Goal: Task Accomplishment & Management: Complete application form

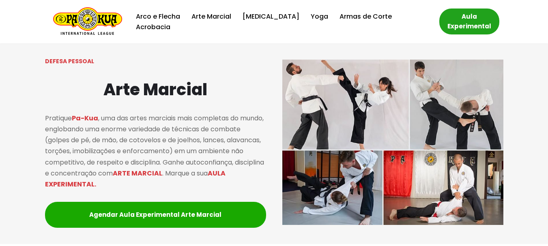
click at [452, 22] on link "Aula Experimental" at bounding box center [469, 22] width 60 height 26
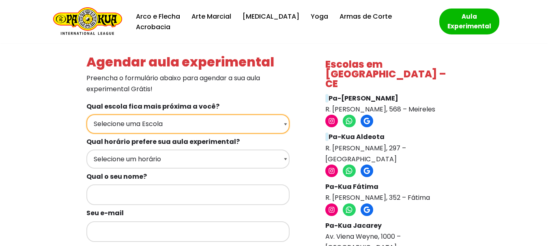
click at [270, 121] on select "Selecione uma Escola Fortaleza - Pa-Kua Meireles Fortaleza - Pa-Kua Aldeota For…" at bounding box center [187, 123] width 203 height 19
select select "Fortaleza - Pa-Kua Montese"
click at [86, 114] on select "Selecione uma Escola Fortaleza - Pa-Kua Meireles Fortaleza - Pa-Kua Aldeota For…" at bounding box center [187, 123] width 203 height 19
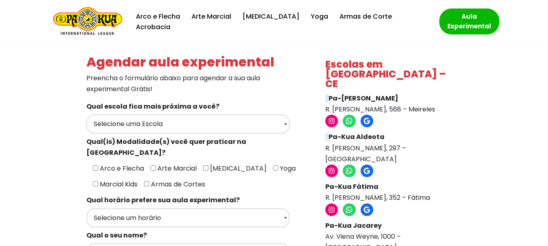
click at [111, 164] on span "Arco e Flecha" at bounding box center [121, 168] width 46 height 9
click at [98, 165] on input"] "Arco e Flecha" at bounding box center [95, 167] width 5 height 5
checkbox input"] "true"
click at [150, 165] on input"] "Arte Marcial" at bounding box center [152, 167] width 5 height 5
click at [156, 164] on span "Arte Marcial" at bounding box center [176, 168] width 41 height 9
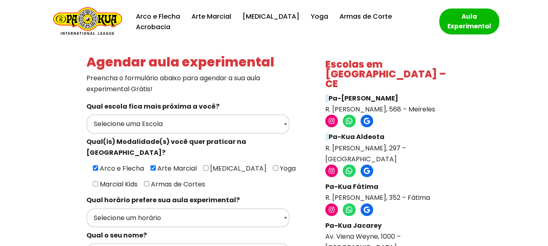
click at [156, 165] on input"] "Arte Marcial" at bounding box center [152, 167] width 5 height 5
checkbox input"] "false"
click at [98, 164] on span "Arco e Flecha" at bounding box center [121, 168] width 46 height 9
click at [97, 165] on input"] "Arco e Flecha" at bounding box center [95, 167] width 5 height 5
checkbox input"] "false"
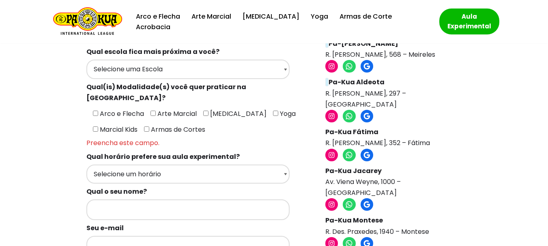
scroll to position [41, 0]
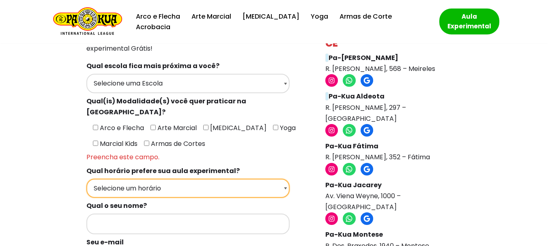
click at [138, 180] on select "Selecione um horário Manhã Tarde Noite" at bounding box center [187, 188] width 203 height 19
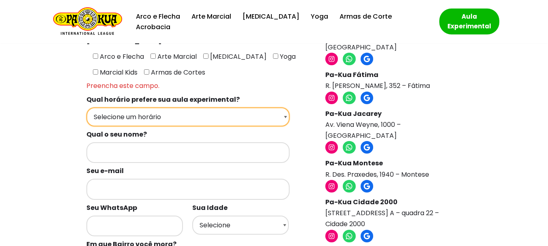
scroll to position [122, 0]
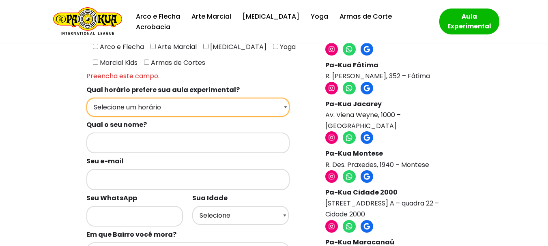
click at [139, 102] on select "Selecione um horário Manhã Tarde Noite" at bounding box center [187, 107] width 203 height 19
select select "Noite"
click at [86, 98] on select "Selecione um horário Manhã Tarde Noite" at bounding box center [187, 107] width 203 height 19
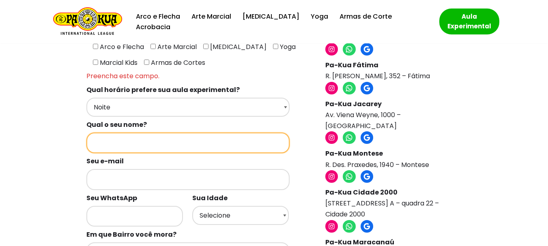
click at [140, 133] on input "Formulários de contato" at bounding box center [187, 143] width 203 height 21
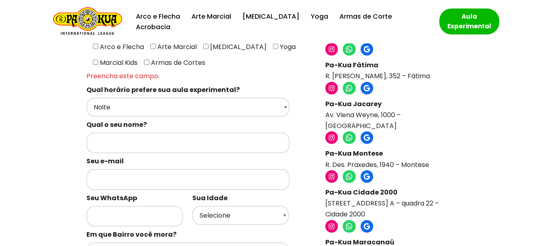
click at [6, 137] on div "Agendar aula experimental Preencha o formulário abaixo para agendar a sua aula …" at bounding box center [273, 239] width 541 height 634
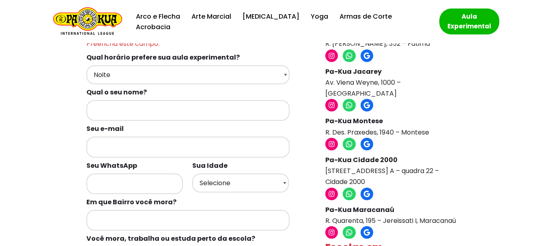
scroll to position [243, 0]
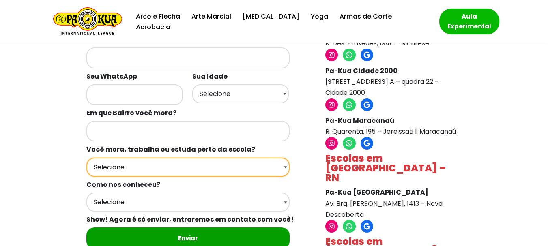
click at [189, 158] on select "Selecione Moro Perto Trabalho Perto Estudo Perto Passo Perto" at bounding box center [187, 167] width 203 height 19
select select "Moro Perto"
click at [86, 177] on select "Selecione Moro Perto Trabalho Perto Estudo Perto Passo Perto" at bounding box center [187, 167] width 203 height 19
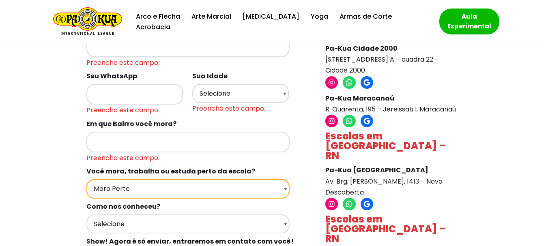
scroll to position [284, 0]
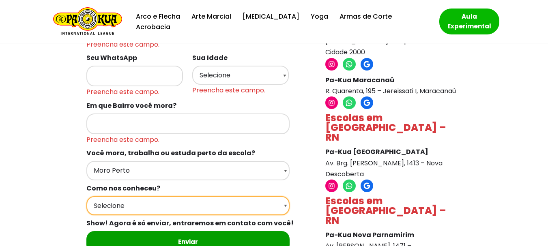
click at [111, 197] on select "Selecione Google Passei em frente Indicação Instagram Facebook" at bounding box center [187, 205] width 203 height 19
select select "Passei em frente"
click at [86, 196] on select "Selecione Google Passei em frente Indicação Instagram Facebook" at bounding box center [187, 205] width 203 height 19
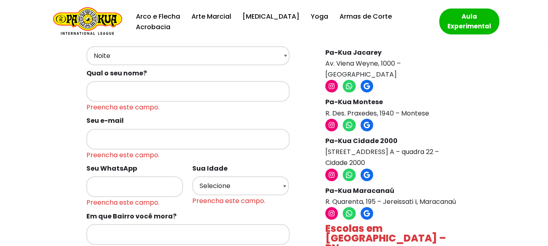
scroll to position [162, 0]
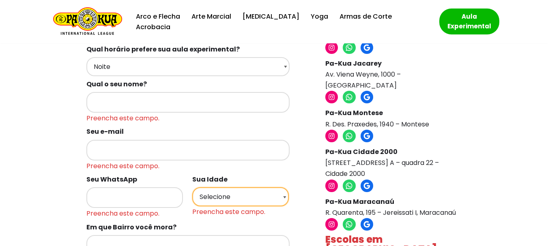
click at [229, 187] on select "Selecione 18 19 20 21 22 23 24 25 26 27 28 29 30 31 32 33 34 35 36 37 38 39 40 …" at bounding box center [240, 196] width 96 height 19
select select "28"
click at [192, 187] on select "Selecione 18 19 20 21 22 23 24 25 26 27 28 29 30 31 32 33 34 35 36 37 38 39 40 …" at bounding box center [240, 196] width 96 height 19
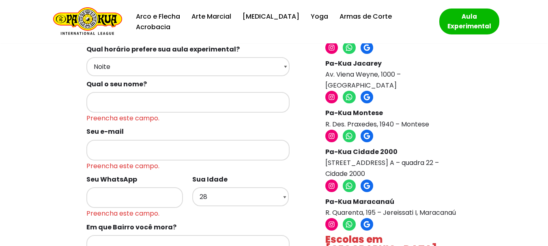
click at [12, 152] on div "Agendar aula experimental Preencha o formulário abaixo para agendar a sua aula …" at bounding box center [273, 198] width 541 height 634
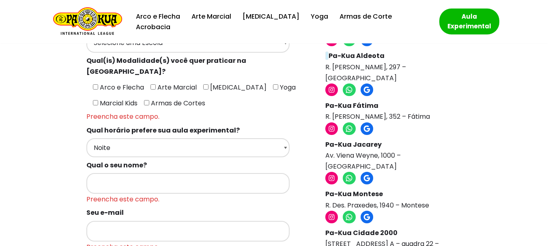
scroll to position [41, 0]
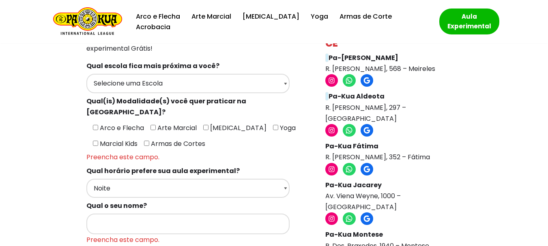
click at [98, 123] on span "Arco e Flecha" at bounding box center [121, 127] width 46 height 9
click at [96, 125] on input"] "Arco e Flecha" at bounding box center [95, 127] width 5 height 5
checkbox input"] "true"
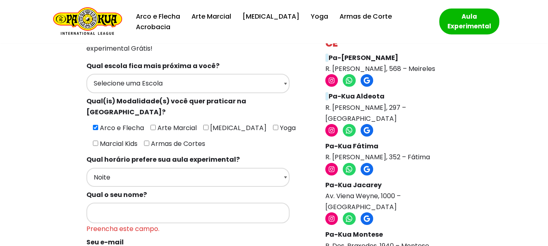
click at [273, 125] on input"] "Yoga" at bounding box center [275, 127] width 5 height 5
checkbox input"] "true"
click at [158, 123] on span "Arte Marcial" at bounding box center [176, 127] width 41 height 9
click at [156, 125] on input"] "Arte Marcial" at bounding box center [152, 127] width 5 height 5
checkbox input"] "true"
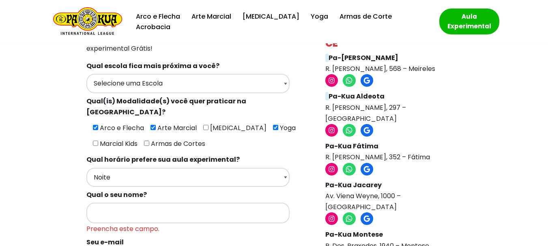
click at [203, 120] on label "[MEDICAL_DATA]" at bounding box center [234, 128] width 63 height 16
click at [203, 125] on input"] "[MEDICAL_DATA]" at bounding box center [205, 127] width 5 height 5
checkbox input"] "true"
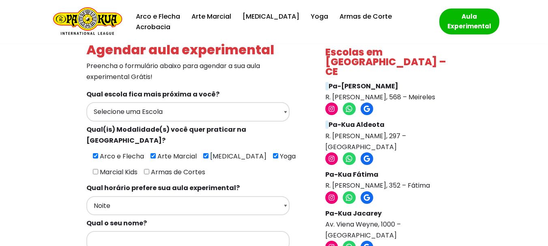
scroll to position [0, 0]
